Goal: Task Accomplishment & Management: Use online tool/utility

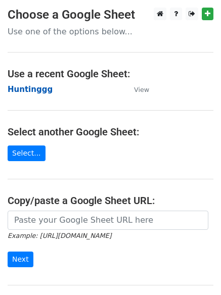
click at [32, 92] on strong "Huntinggg" at bounding box center [30, 89] width 45 height 9
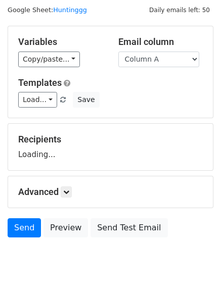
scroll to position [57, 0]
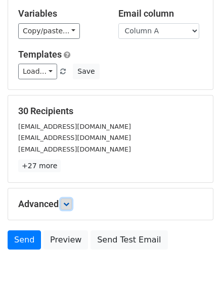
click at [72, 208] on link at bounding box center [66, 203] width 11 height 11
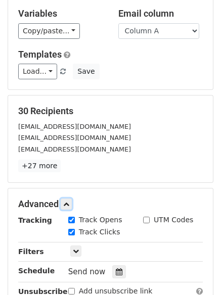
scroll to position [196, 0]
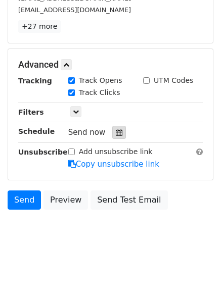
click at [112, 127] on div at bounding box center [119, 132] width 14 height 13
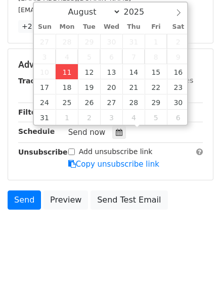
type input "2025-08-11 12:00"
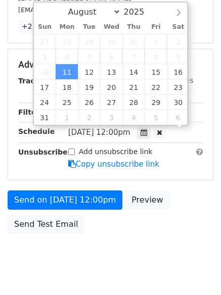
scroll to position [1, 0]
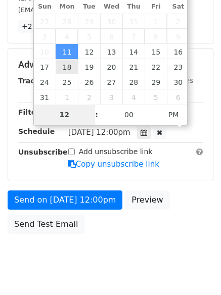
type input "4"
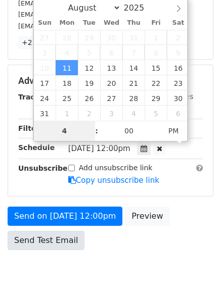
scroll to position [196, 0]
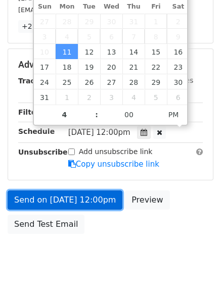
type input "2025-08-11 16:00"
click at [75, 200] on link "Send on Aug 11 at 12:00pm" at bounding box center [65, 199] width 115 height 19
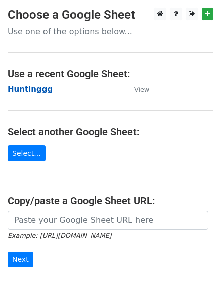
click at [21, 88] on strong "Huntinggg" at bounding box center [30, 89] width 45 height 9
click at [36, 92] on strong "Huntinggg" at bounding box center [30, 89] width 45 height 9
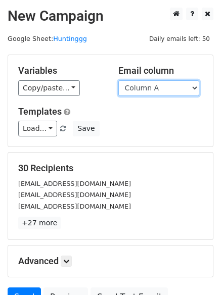
click at [143, 91] on select "Column A Column B Column C" at bounding box center [158, 88] width 81 height 16
select select "Column B"
click at [118, 80] on select "Column A Column B Column C" at bounding box center [158, 88] width 81 height 16
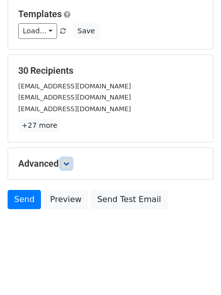
drag, startPoint x: 66, startPoint y: 158, endPoint x: 83, endPoint y: 162, distance: 17.1
click at [66, 158] on link at bounding box center [66, 163] width 11 height 11
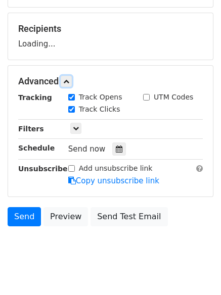
scroll to position [146, 0]
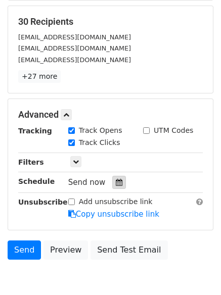
click at [116, 184] on icon at bounding box center [119, 182] width 7 height 7
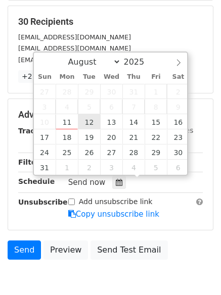
type input "2025-08-12 12:00"
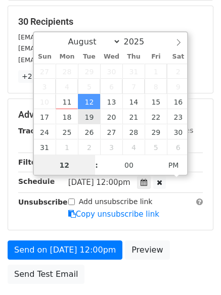
scroll to position [1, 0]
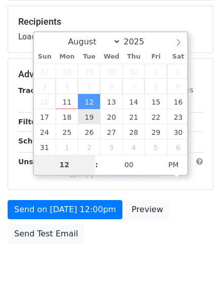
type input "5"
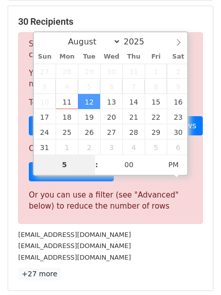
scroll to position [418, 0]
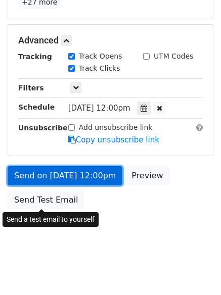
type input "2025-08-12 17:00"
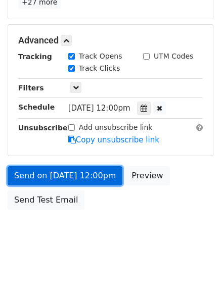
click at [67, 169] on link "Send on Aug 12 at 12:00pm" at bounding box center [65, 175] width 115 height 19
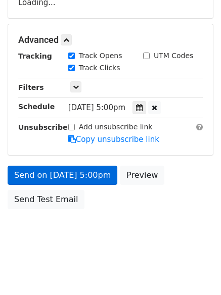
scroll to position [180, 0]
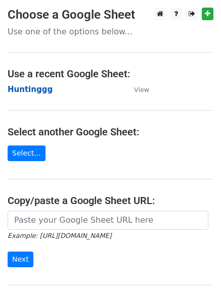
click at [39, 88] on strong "Huntinggg" at bounding box center [30, 89] width 45 height 9
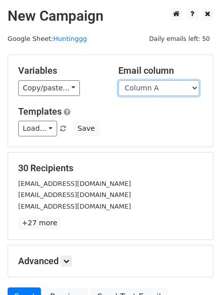
drag, startPoint x: 166, startPoint y: 89, endPoint x: 164, endPoint y: 93, distance: 5.2
click at [166, 89] on select "Column A Column B Column C" at bounding box center [158, 88] width 81 height 16
select select "Column C"
click at [118, 80] on select "Column A Column B Column C" at bounding box center [158, 88] width 81 height 16
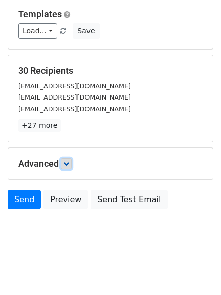
click at [69, 162] on icon at bounding box center [66, 164] width 6 height 6
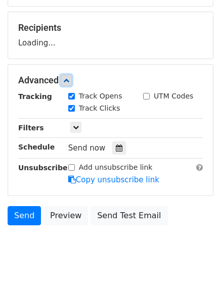
scroll to position [141, 0]
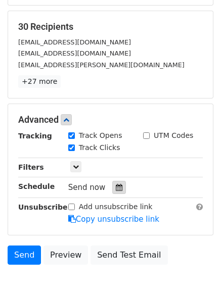
click at [116, 185] on icon at bounding box center [119, 187] width 7 height 7
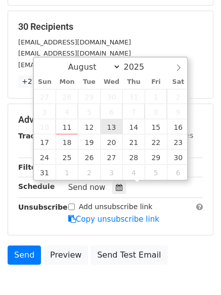
type input "2025-08-13 12:00"
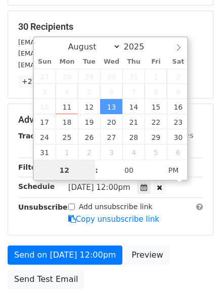
scroll to position [1, 0]
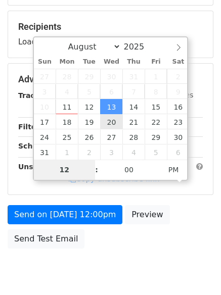
type input "6"
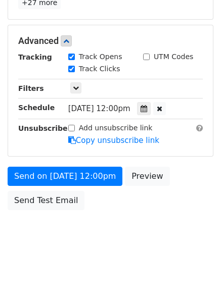
scroll to position [418, 0]
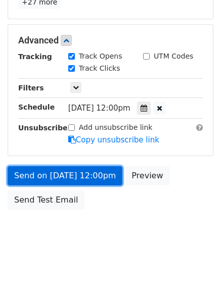
type input "2025-08-13 18:00"
click at [80, 172] on link "Send on Aug 13 at 12:00pm" at bounding box center [65, 175] width 115 height 19
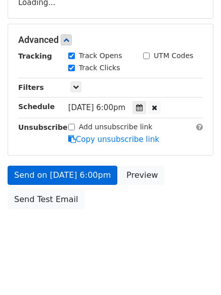
scroll to position [180, 0]
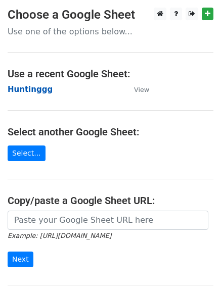
click at [39, 90] on strong "Huntinggg" at bounding box center [30, 89] width 45 height 9
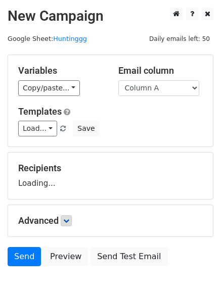
scroll to position [57, 0]
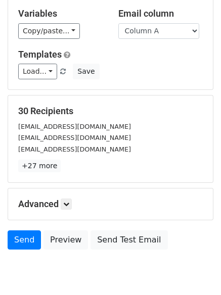
click at [75, 197] on div "Advanced Tracking Track Opens UTM Codes Track Clicks Filters Only include sprea…" at bounding box center [110, 203] width 204 height 31
click at [72, 202] on link at bounding box center [66, 203] width 11 height 11
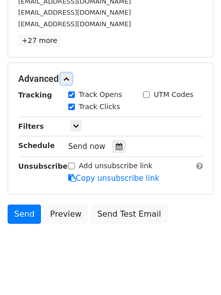
scroll to position [183, 0]
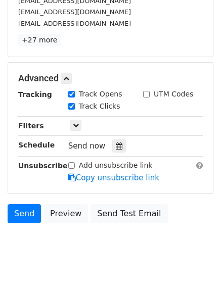
click at [113, 139] on div "Send now" at bounding box center [127, 146] width 119 height 14
click at [117, 147] on icon at bounding box center [119, 145] width 7 height 7
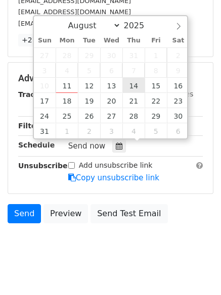
type input "[DATE] 12:00"
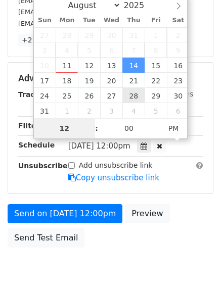
type input "7"
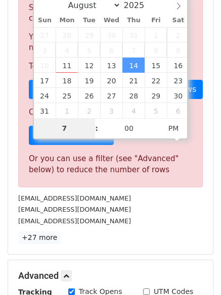
scroll to position [418, 0]
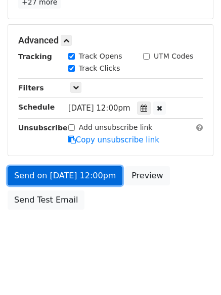
type input "2025-08-14 19:00"
click at [75, 168] on link "Send on Aug 14 at 12:00pm" at bounding box center [65, 175] width 115 height 19
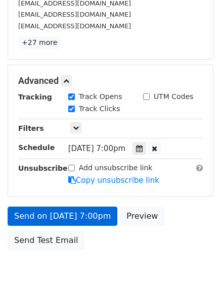
scroll to position [221, 0]
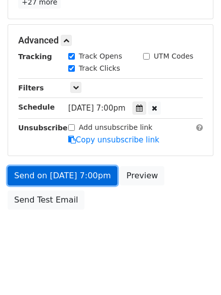
click at [74, 174] on link "Send on Aug 14 at 7:00pm" at bounding box center [63, 175] width 110 height 19
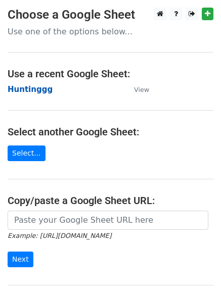
click at [34, 90] on strong "Huntinggg" at bounding box center [30, 89] width 45 height 9
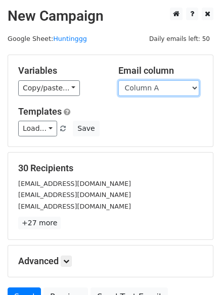
drag, startPoint x: 0, startPoint y: 0, endPoint x: 150, endPoint y: 95, distance: 178.1
click at [150, 90] on select "Column A Column B Column C" at bounding box center [158, 88] width 81 height 16
select select "Column B"
click at [118, 80] on select "Column A Column B Column C" at bounding box center [158, 88] width 81 height 16
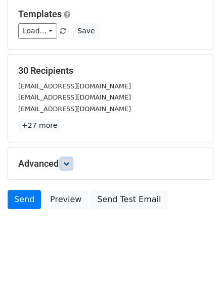
click at [65, 165] on link at bounding box center [66, 163] width 11 height 11
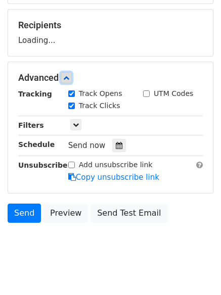
scroll to position [145, 0]
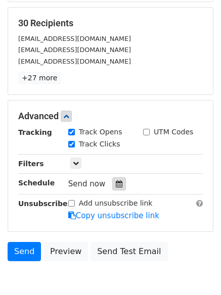
drag, startPoint x: 113, startPoint y: 179, endPoint x: 110, endPoint y: 184, distance: 5.9
click at [113, 180] on div at bounding box center [119, 183] width 14 height 13
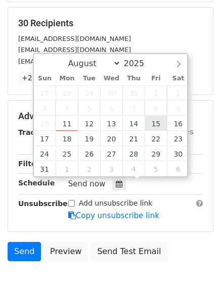
type input "2025-08-15 12:00"
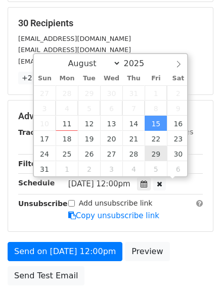
scroll to position [1, 0]
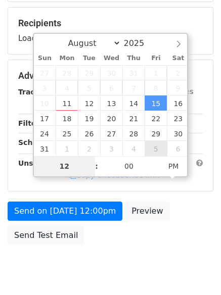
type input "8"
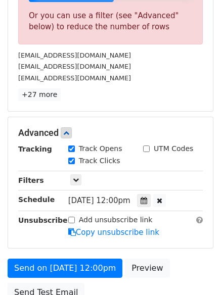
scroll to position [418, 0]
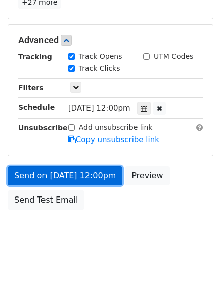
type input "2025-08-15 20:00"
click at [61, 180] on link "Send on Aug 15 at 12:00pm" at bounding box center [65, 175] width 115 height 19
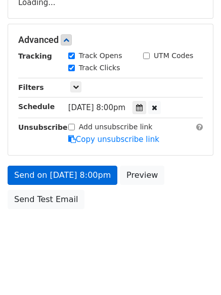
scroll to position [180, 0]
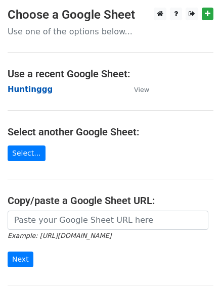
click at [33, 88] on strong "Huntinggg" at bounding box center [30, 89] width 45 height 9
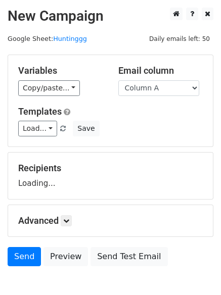
click at [145, 87] on select "Column A Column B Column C" at bounding box center [158, 88] width 81 height 16
select select "Column C"
click at [118, 80] on select "Column A Column B Column C" at bounding box center [158, 88] width 81 height 16
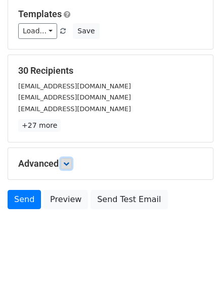
click at [69, 161] on icon at bounding box center [66, 164] width 6 height 6
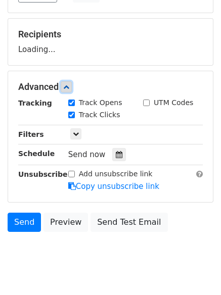
scroll to position [139, 0]
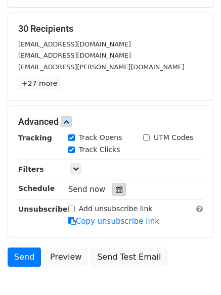
click at [116, 190] on icon at bounding box center [119, 189] width 7 height 7
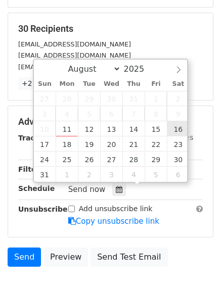
type input "[DATE] 12:00"
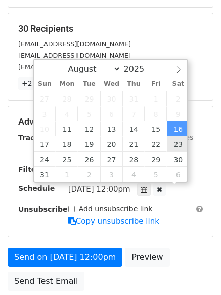
scroll to position [1, 0]
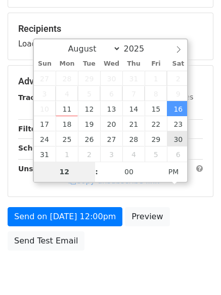
type input "9"
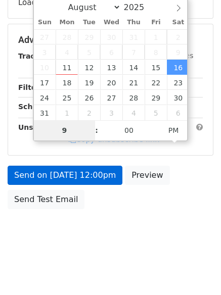
scroll to position [418, 0]
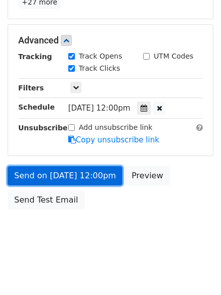
type input "[DATE] 21:00"
click at [56, 176] on link "Send on [DATE] 12:00pm" at bounding box center [65, 175] width 115 height 19
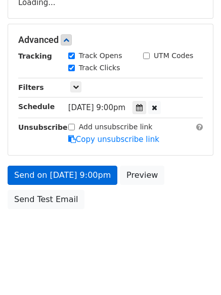
scroll to position [180, 0]
